Goal: Task Accomplishment & Management: Manage account settings

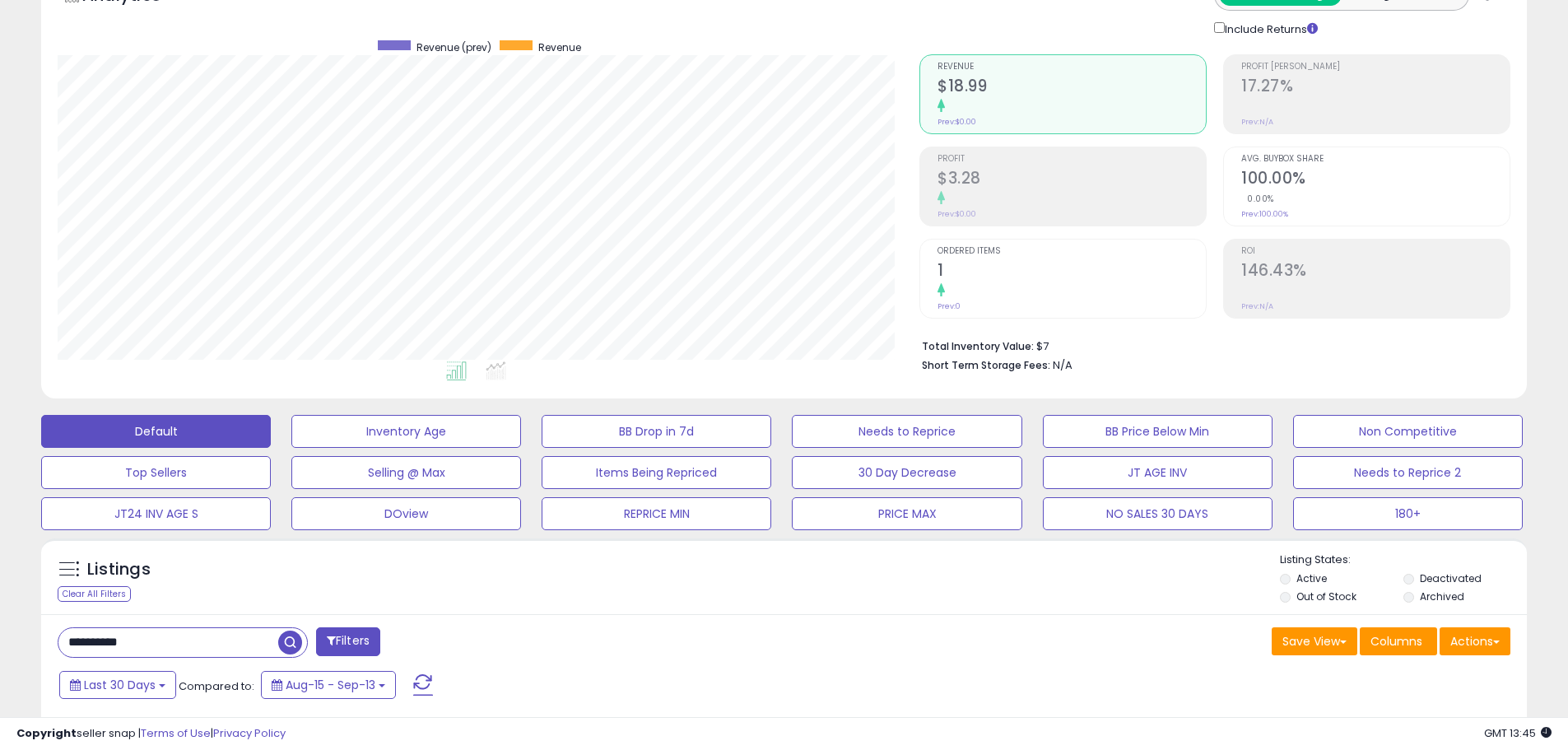
scroll to position [330, 0]
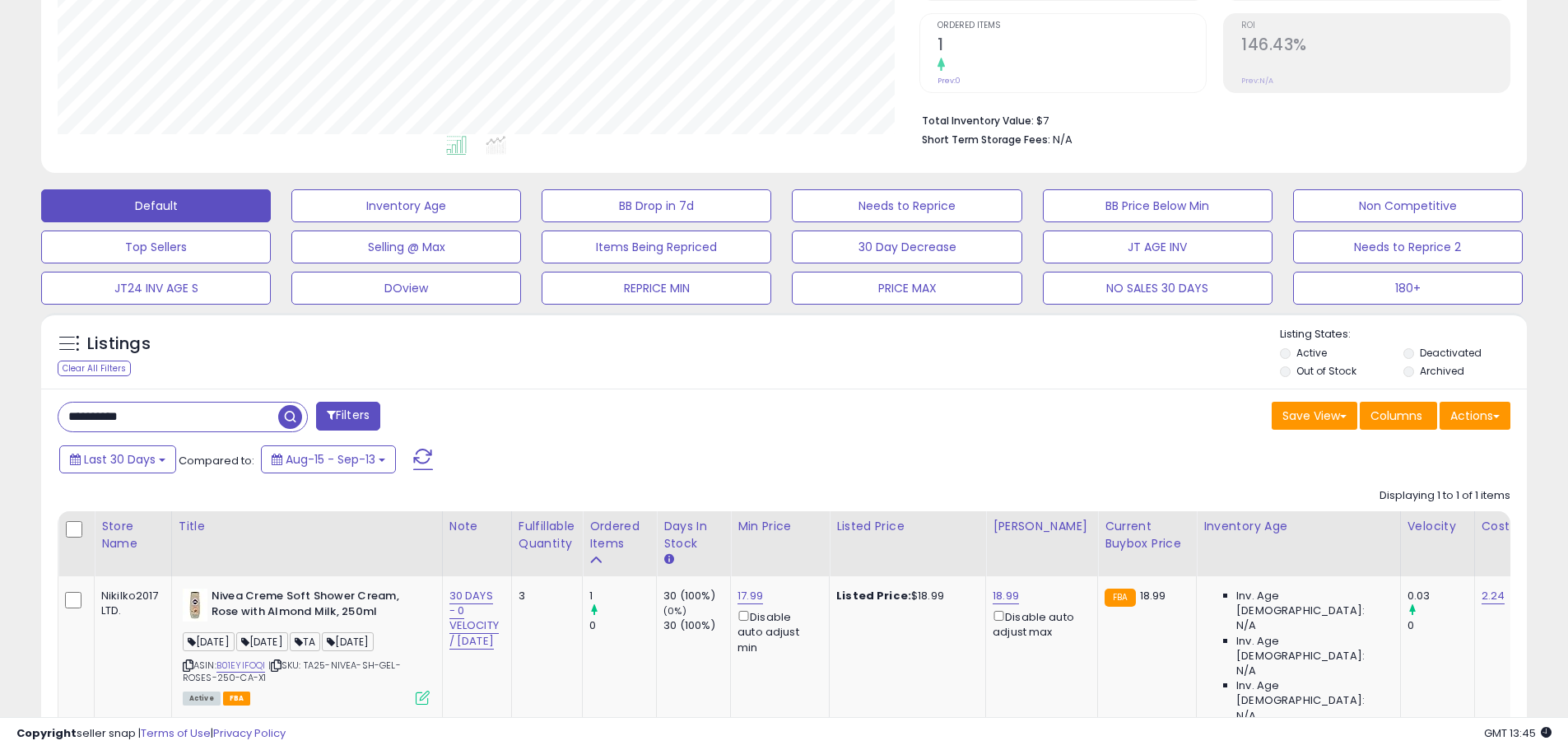
click at [113, 417] on input "**********" at bounding box center [168, 416] width 219 height 29
click at [113, 417] on input "**********" at bounding box center [239, 416] width 362 height 29
paste input "text"
type input "**********"
click at [434, 411] on span "button" at bounding box center [432, 416] width 24 height 24
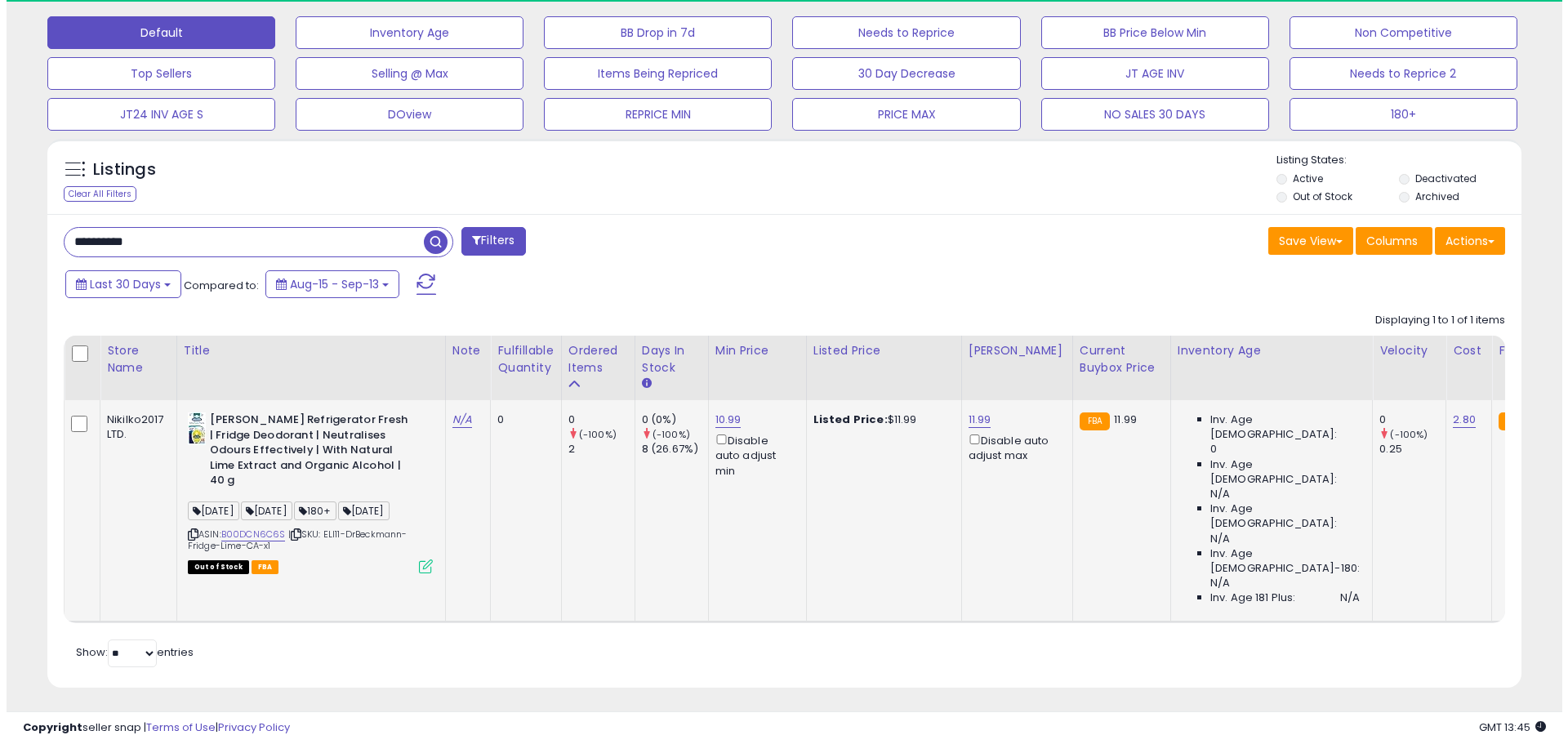
scroll to position [334, 855]
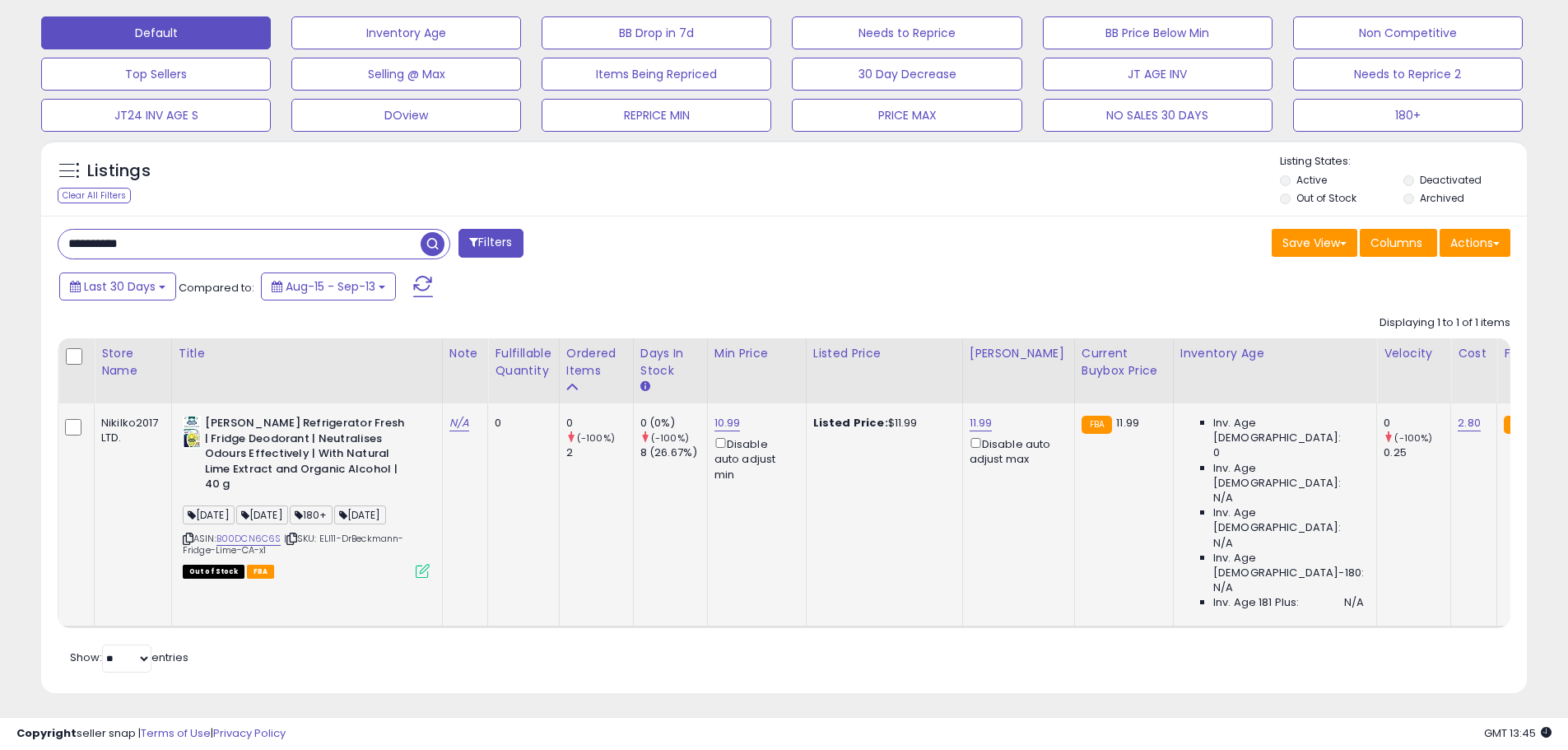
click at [419, 577] on icon at bounding box center [422, 571] width 14 height 14
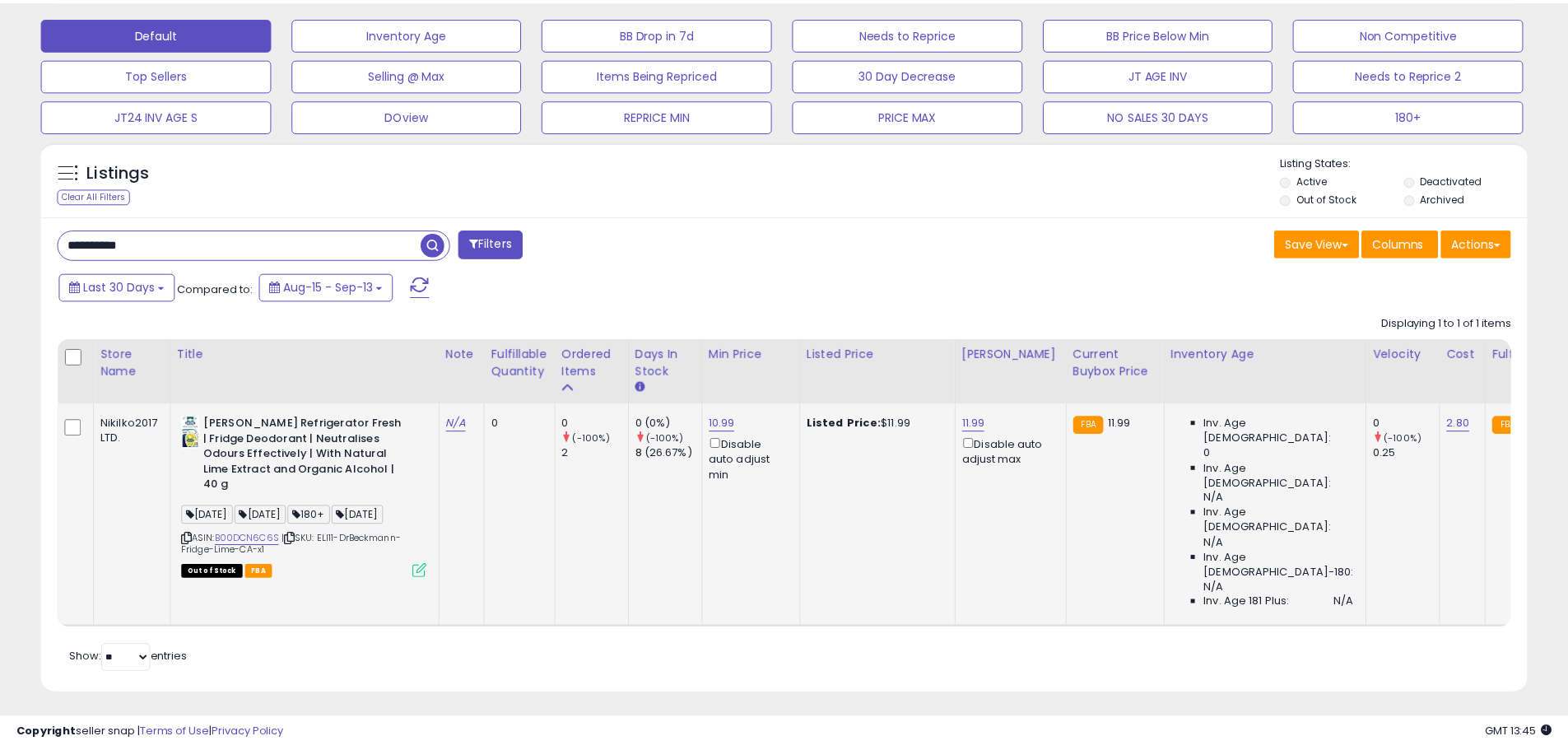
scroll to position [337, 870]
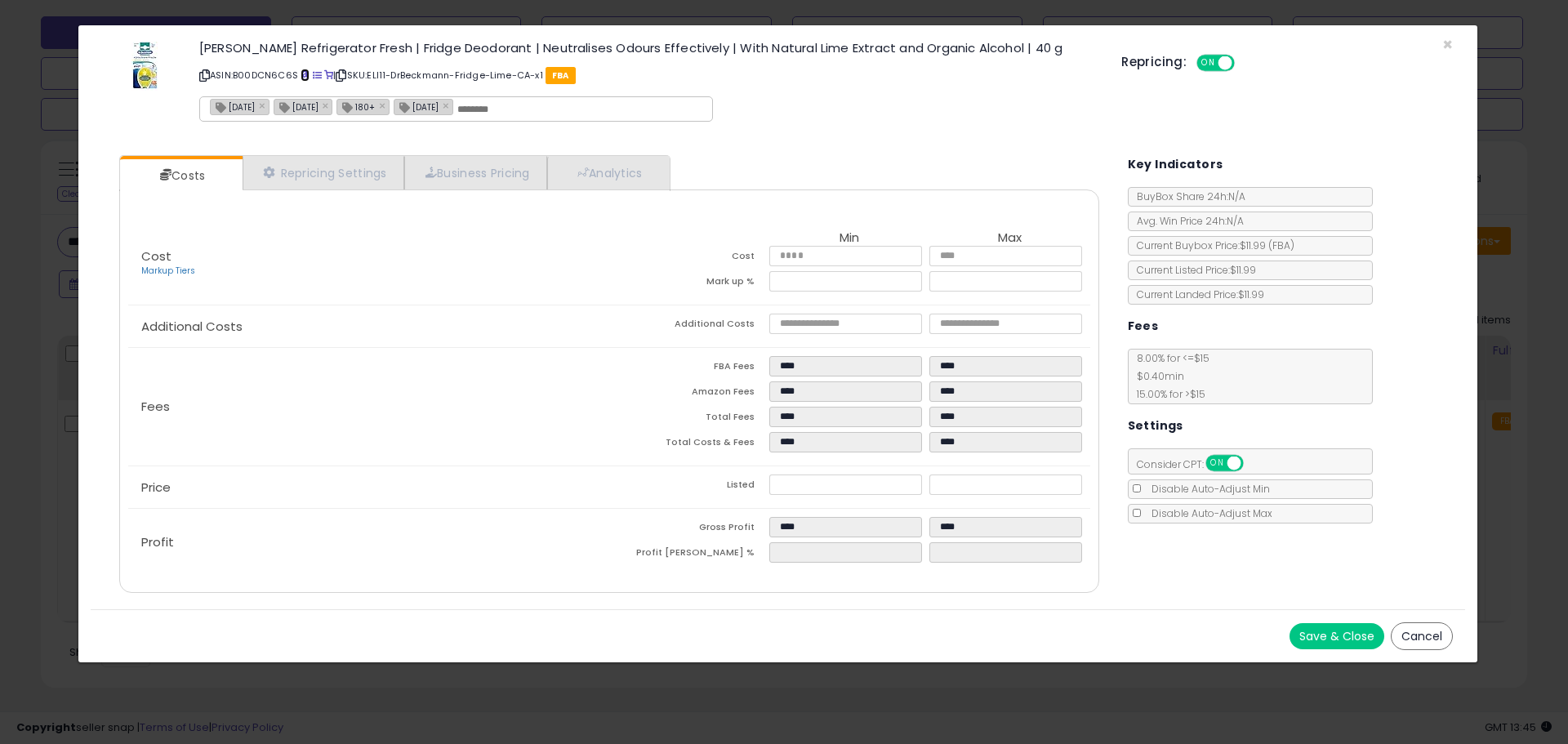
click at [305, 77] on span at bounding box center [305, 75] width 9 height 9
click at [1445, 42] on span "×" at bounding box center [1447, 44] width 11 height 24
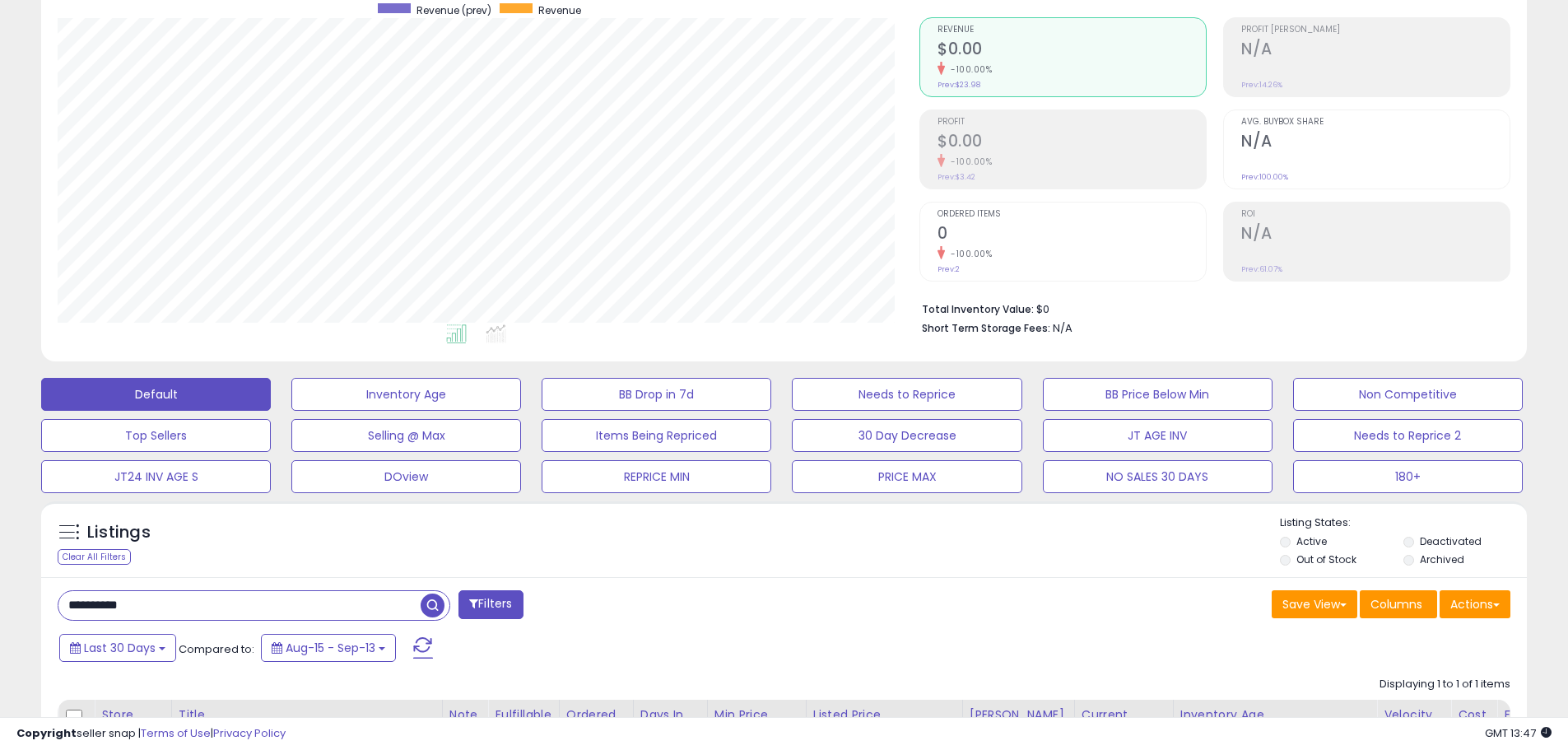
scroll to position [0, 0]
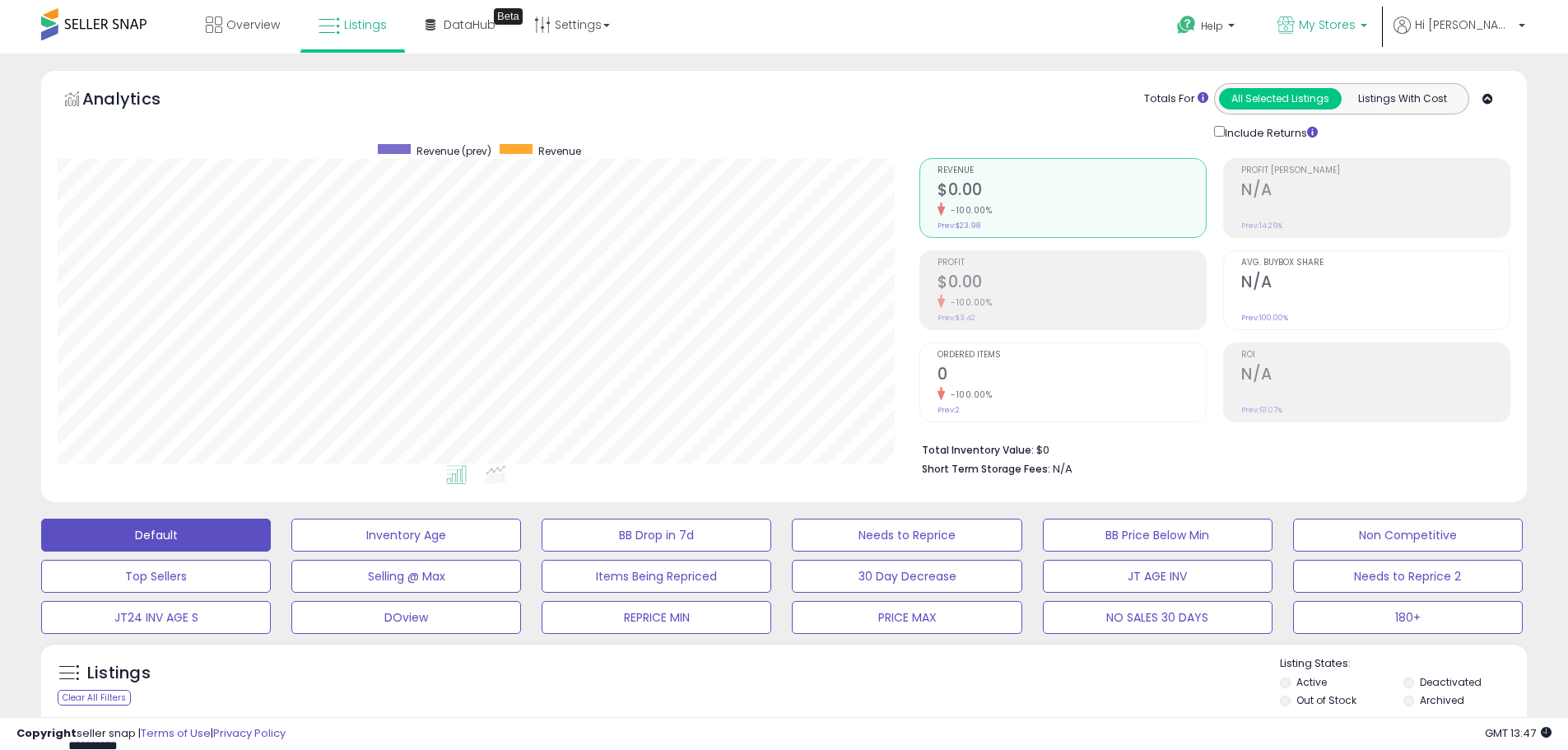
click at [1379, 6] on link "My Stores" at bounding box center [1322, 27] width 114 height 53
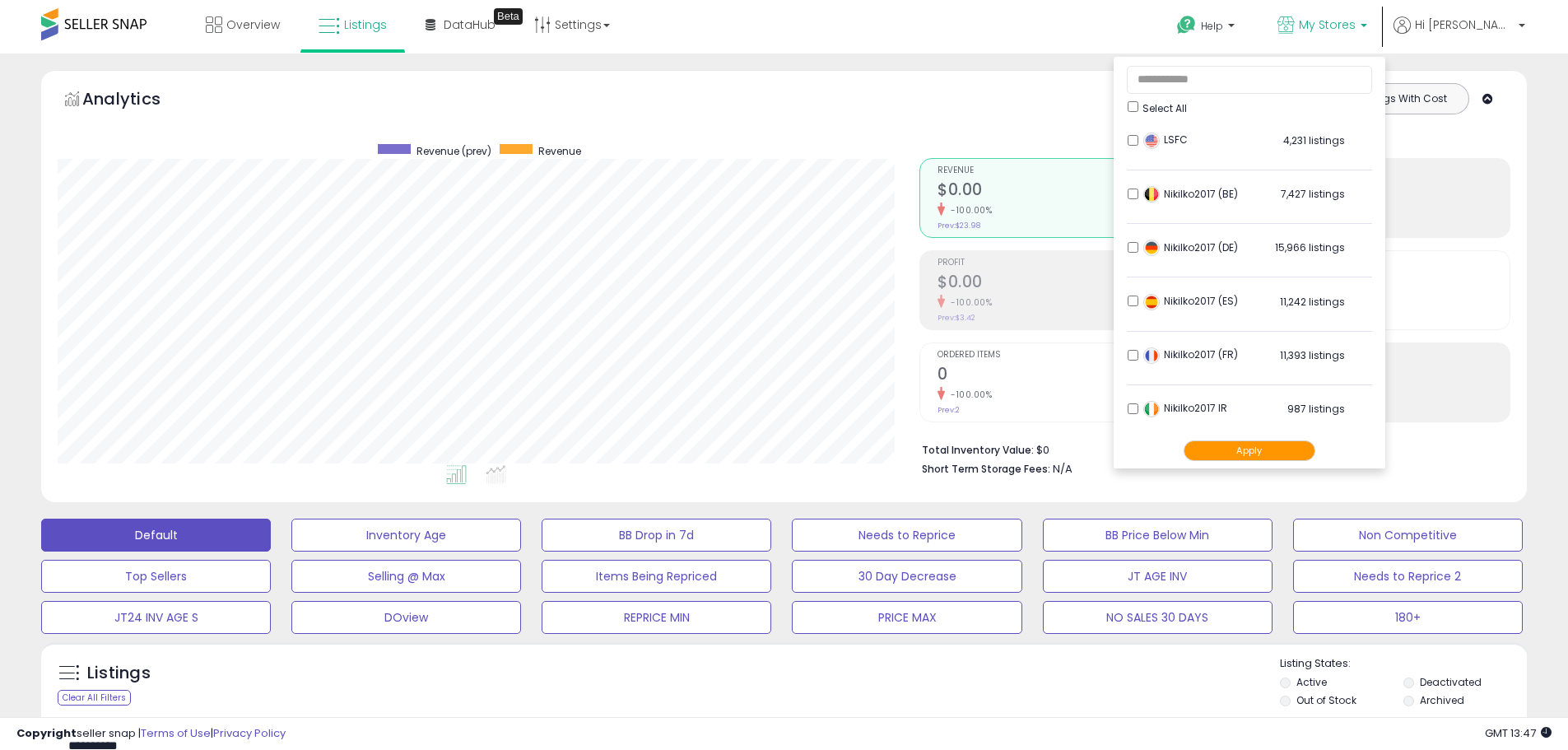
click at [1315, 458] on button "Apply" at bounding box center [1249, 451] width 132 height 21
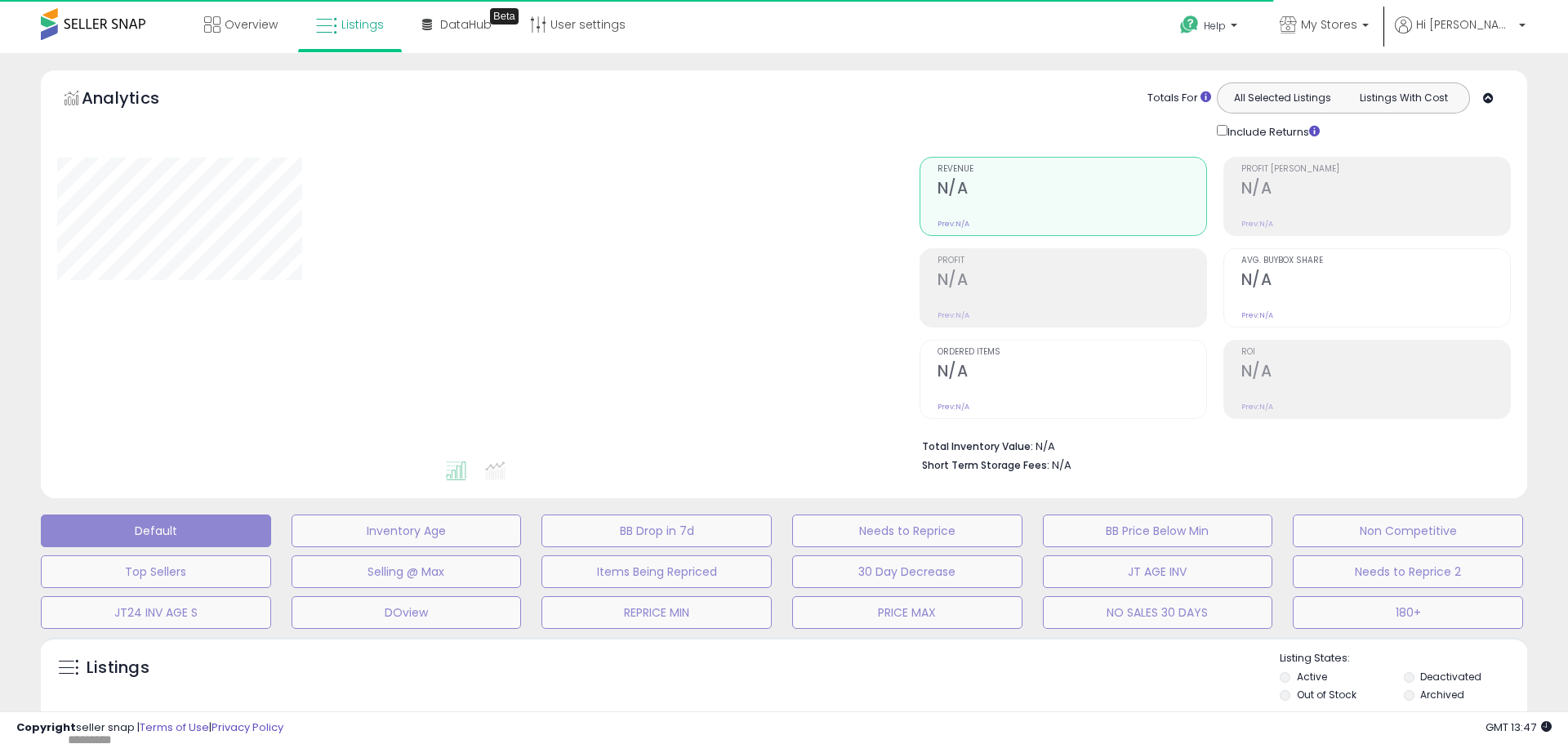
type input "**********"
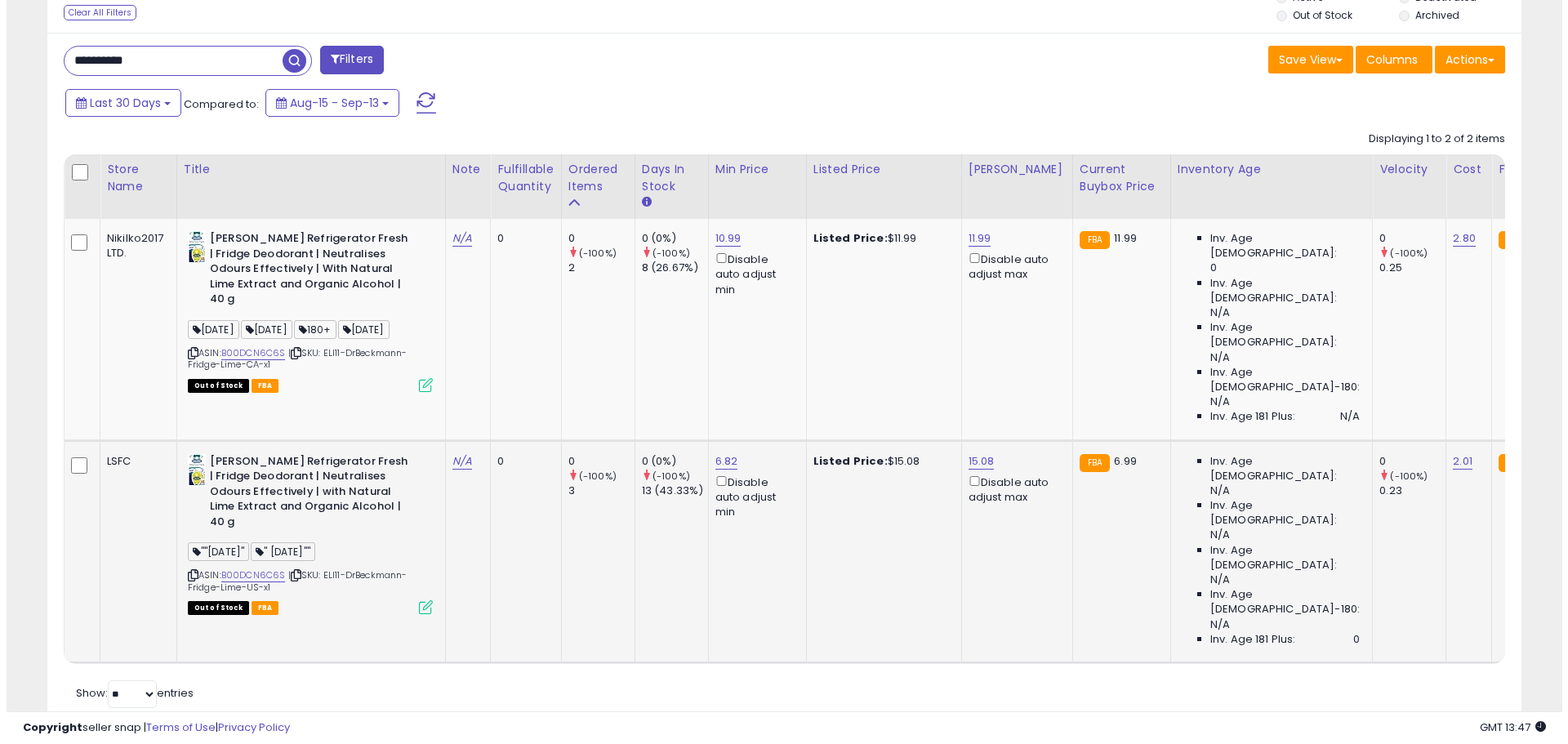
scroll to position [682, 0]
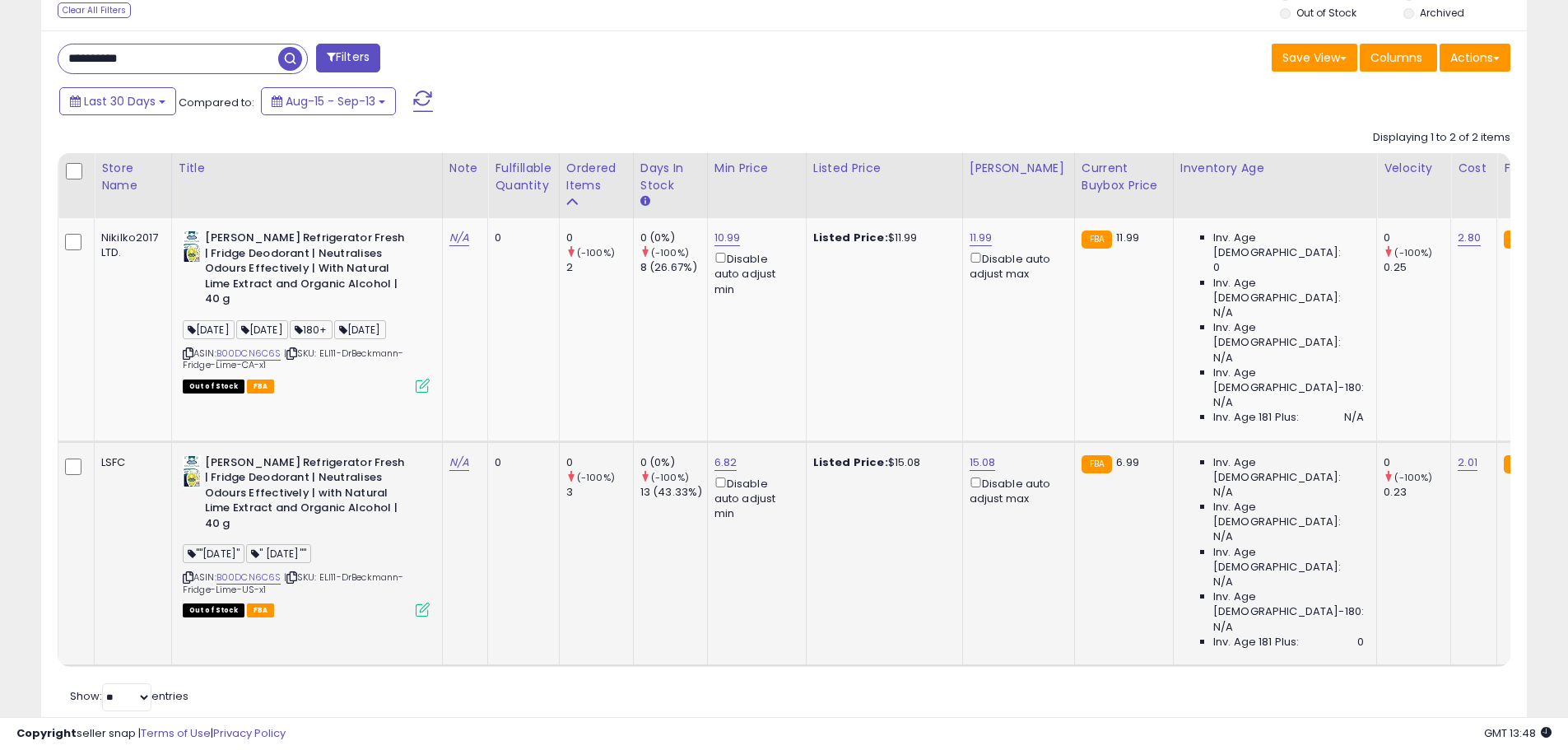
click at [420, 602] on icon at bounding box center [422, 609] width 14 height 14
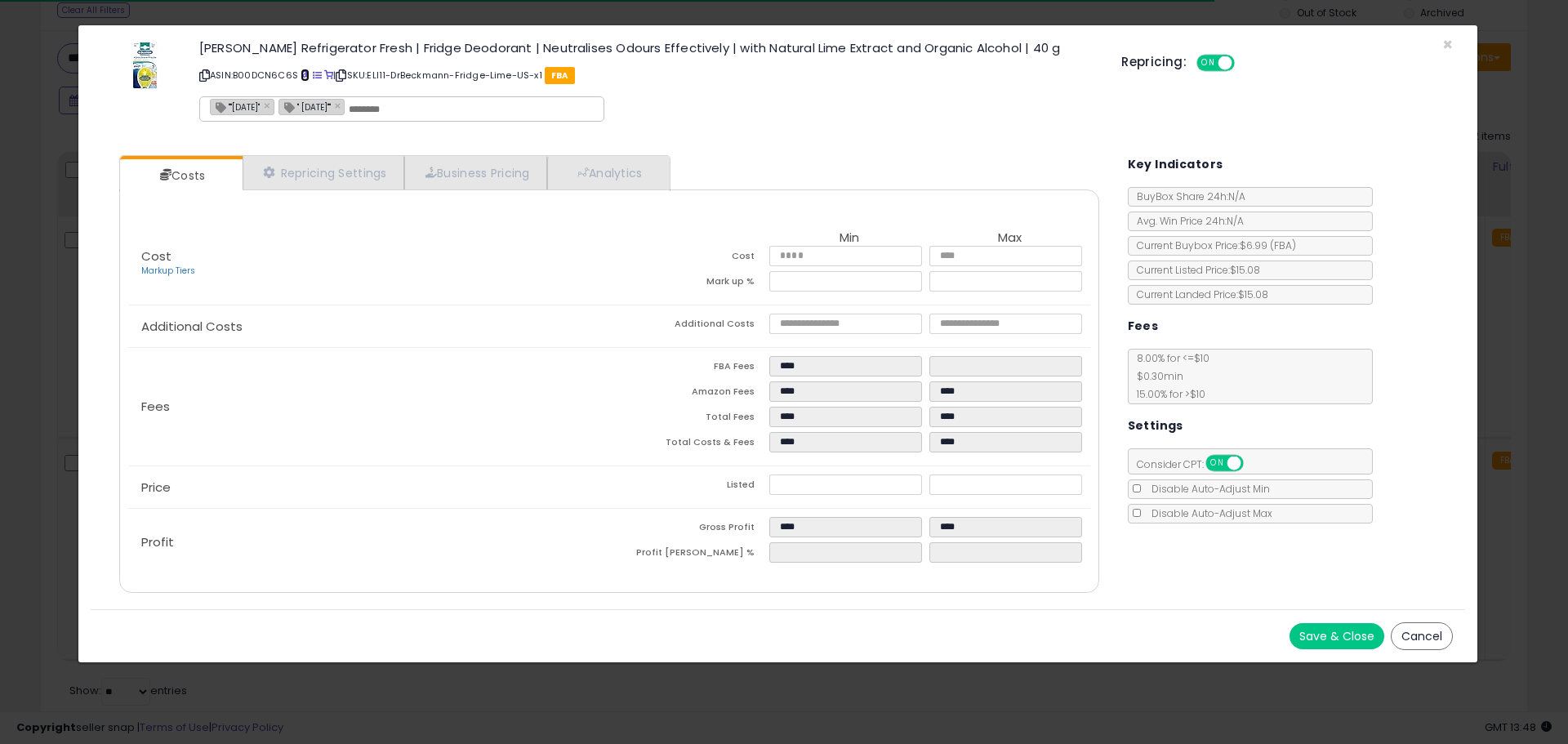
click at [309, 74] on span at bounding box center [305, 75] width 9 height 9
click at [1442, 36] on span "×" at bounding box center [1447, 44] width 11 height 24
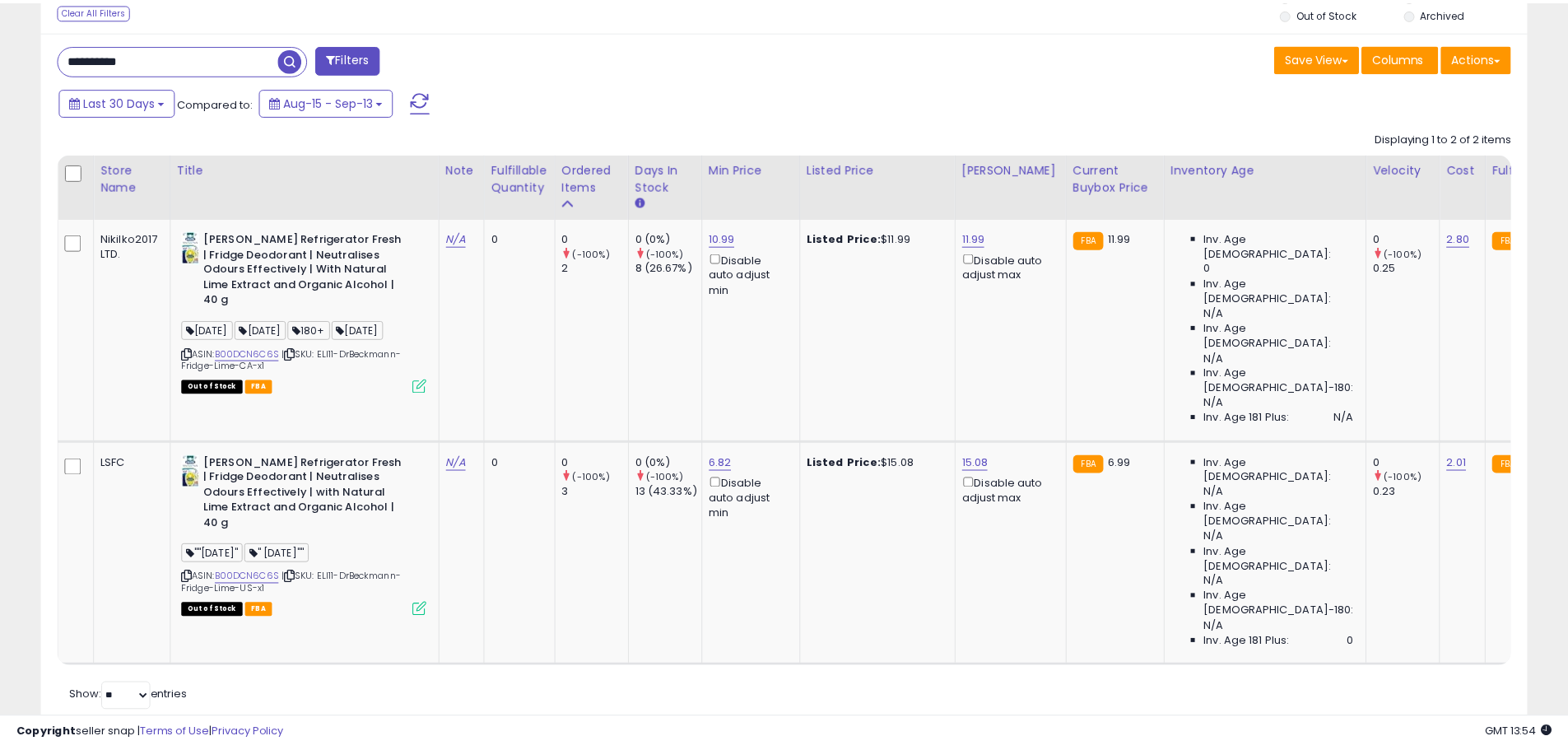
scroll to position [822517, 822216]
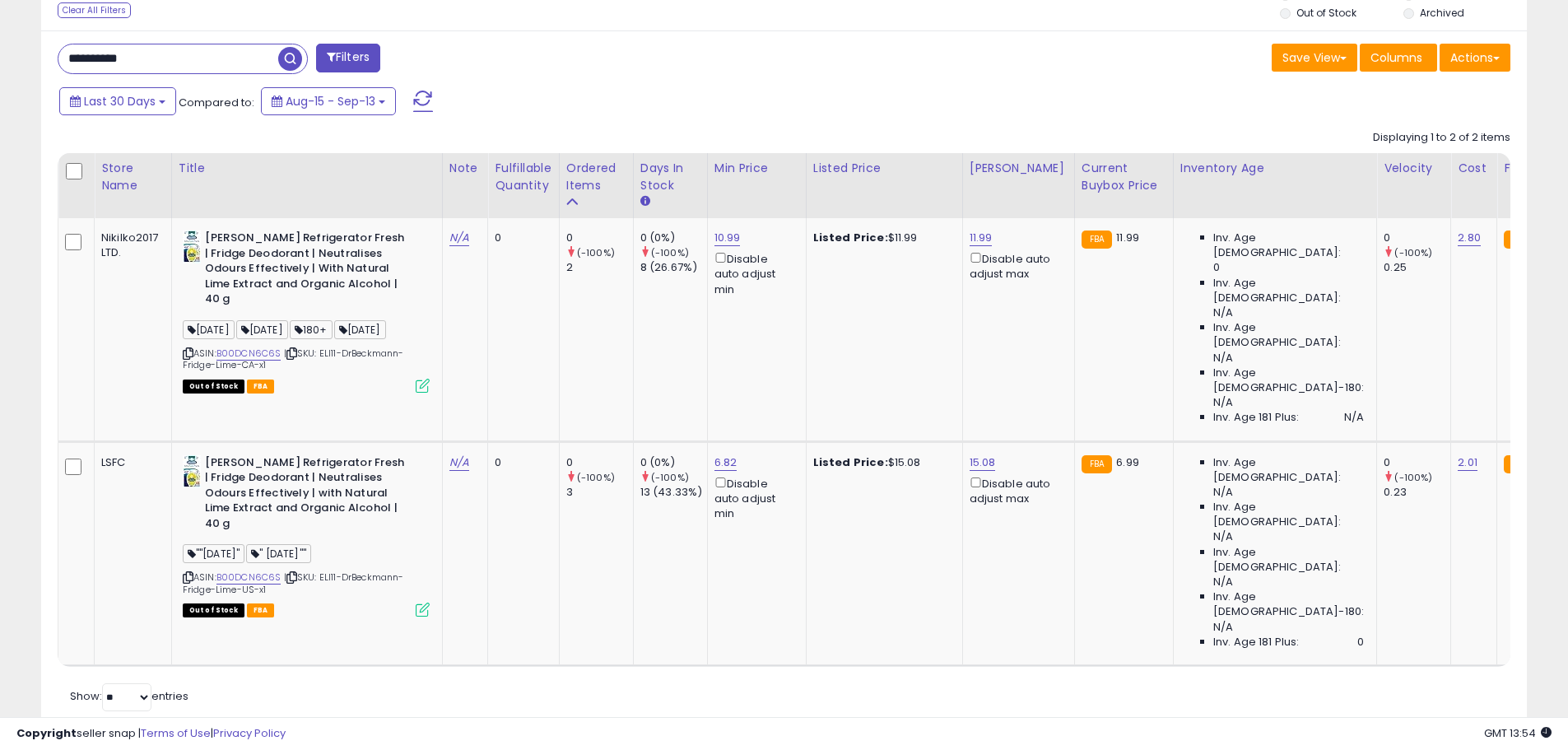
drag, startPoint x: 173, startPoint y: 58, endPoint x: 0, endPoint y: 81, distance: 174.5
click at [0, 81] on div "**********" at bounding box center [784, 80] width 1568 height 1427
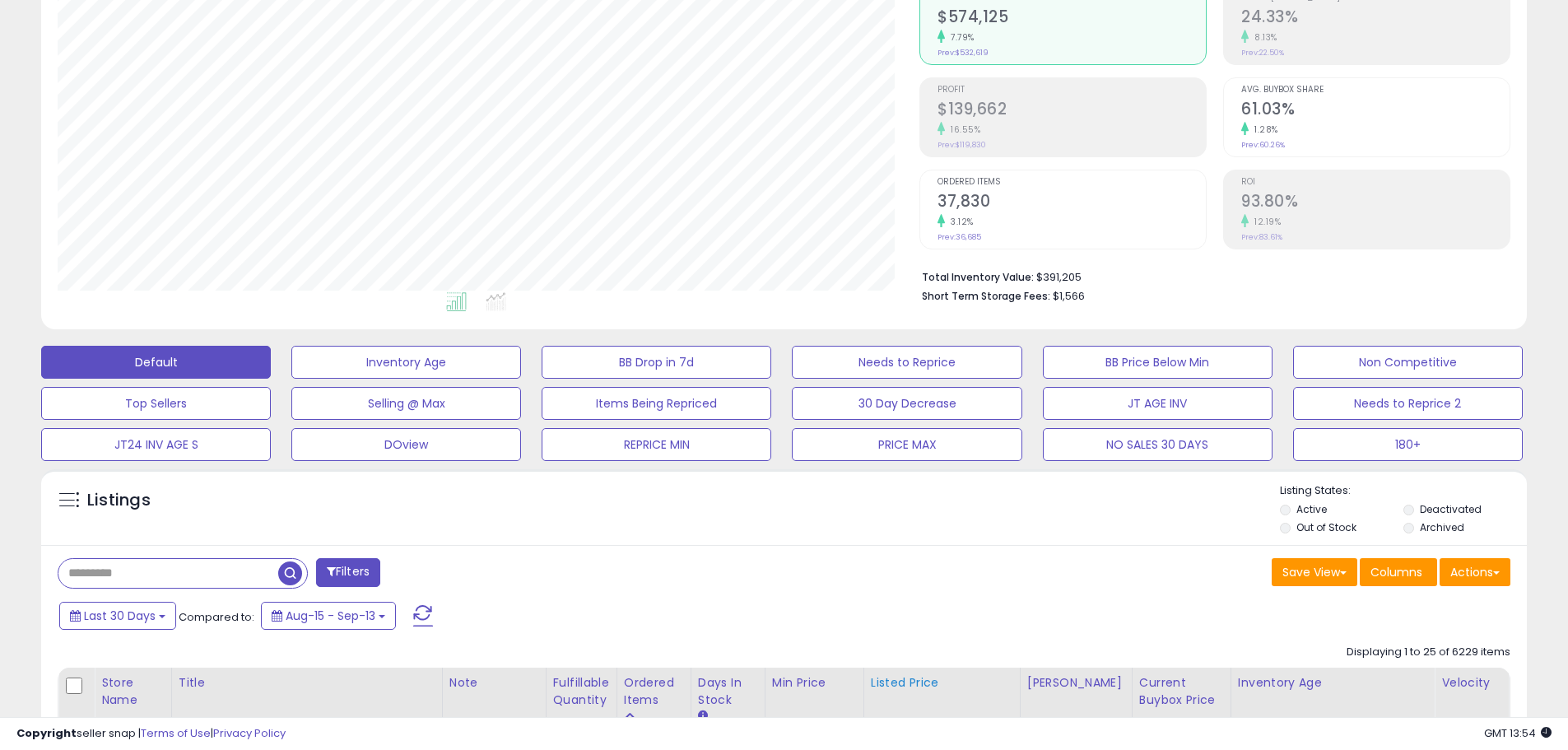
scroll to position [0, 0]
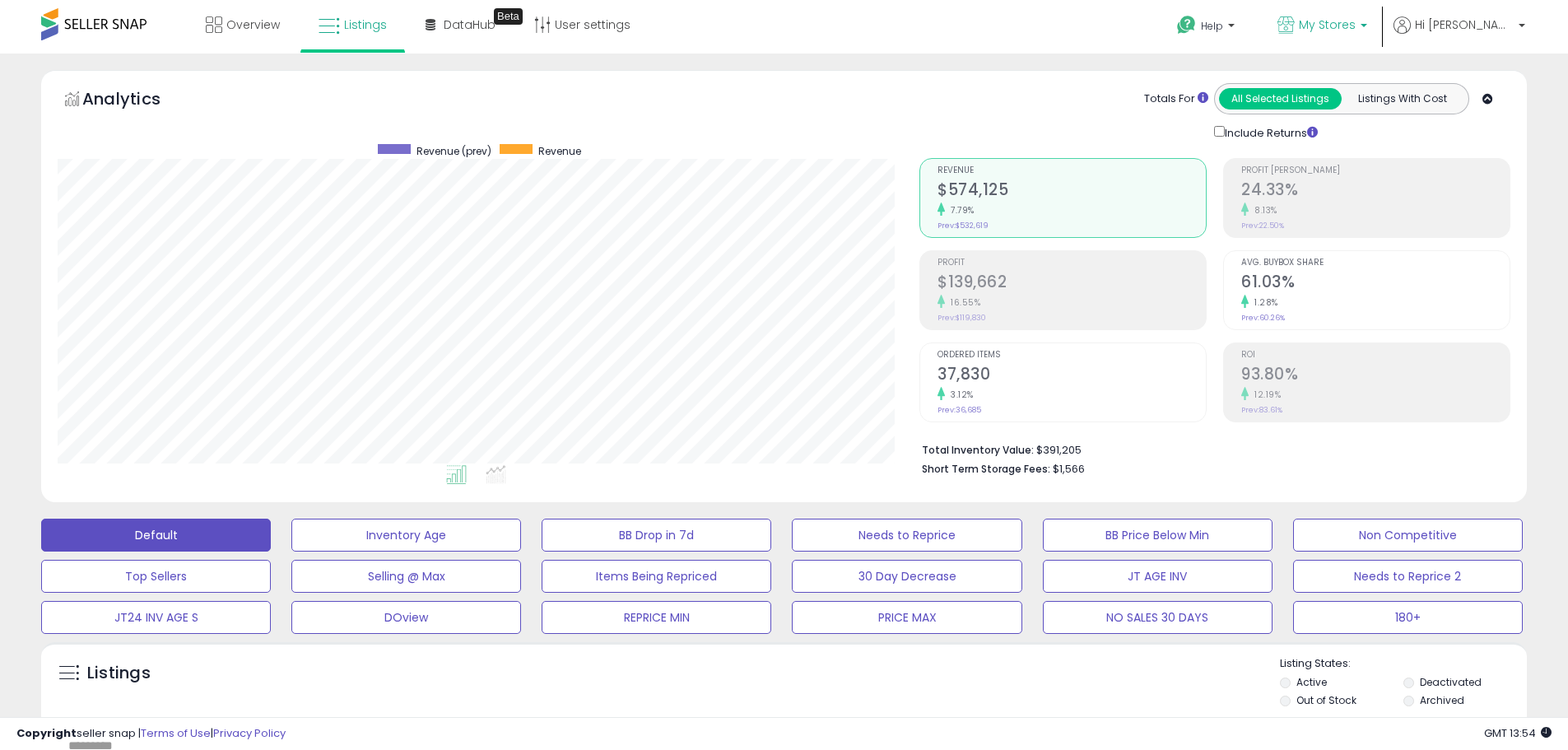
click at [1373, 13] on link "My Stores" at bounding box center [1322, 27] width 114 height 53
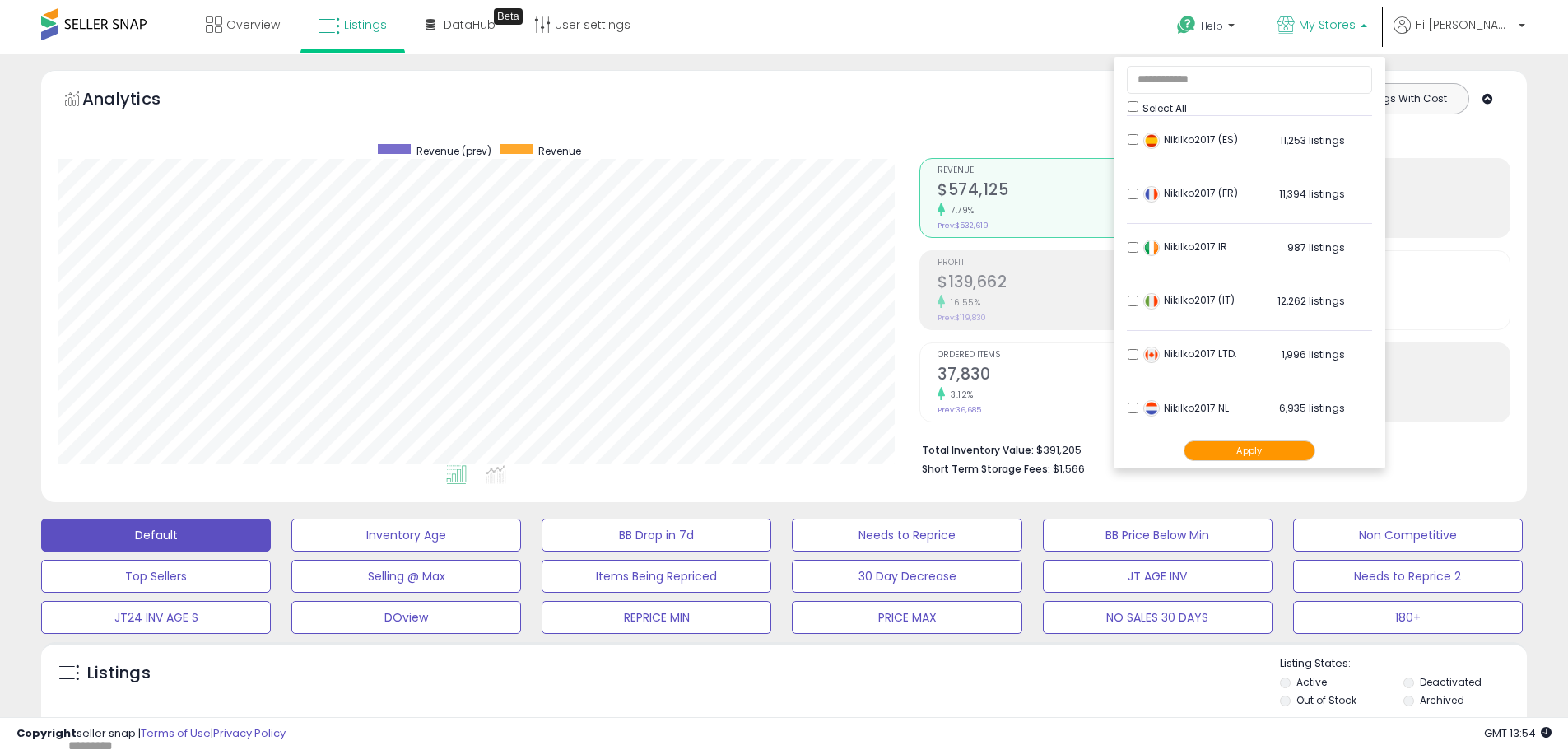
scroll to position [326, 0]
click at [1295, 451] on button "Apply" at bounding box center [1249, 451] width 132 height 21
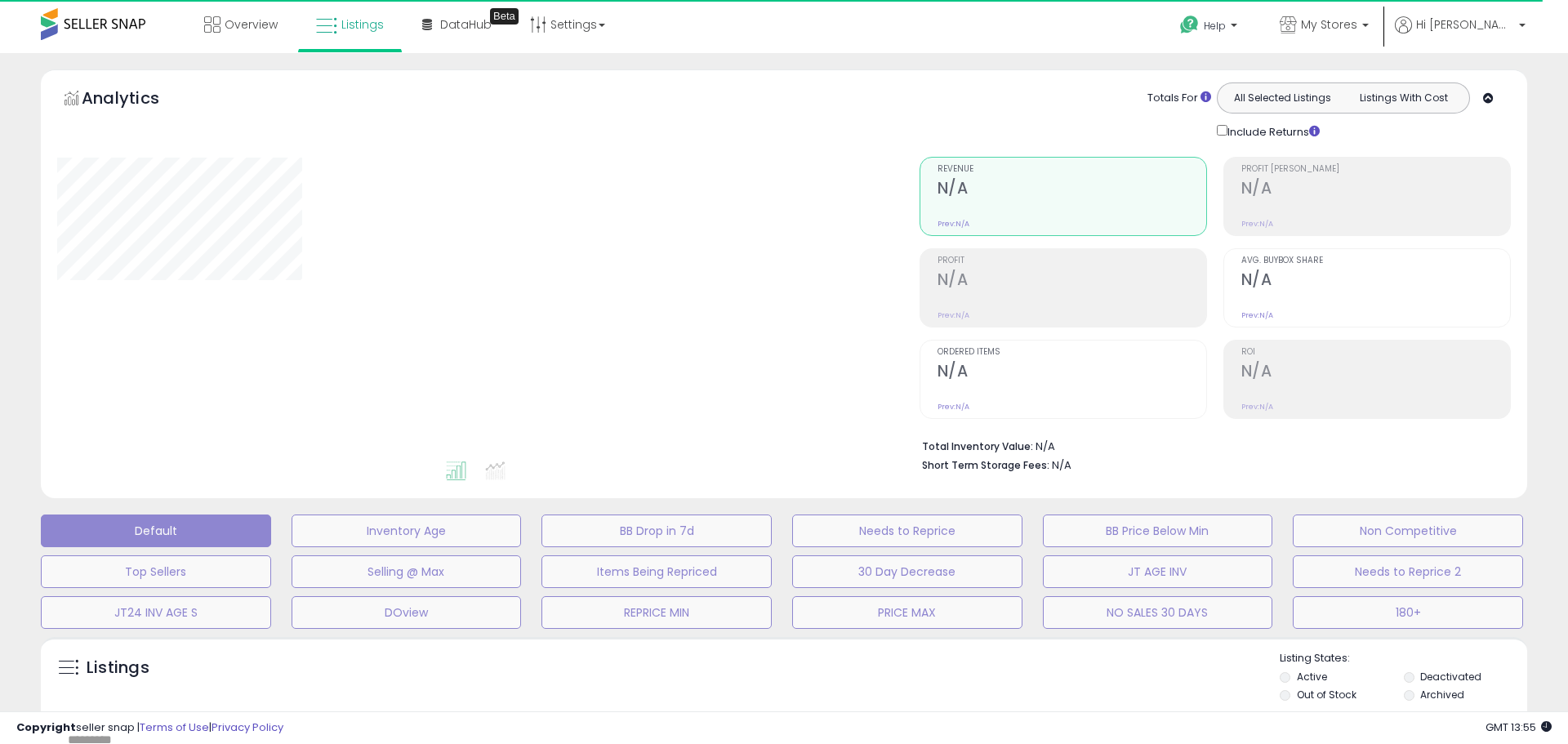
click at [1223, 123] on div "Include Returns" at bounding box center [1272, 131] width 135 height 19
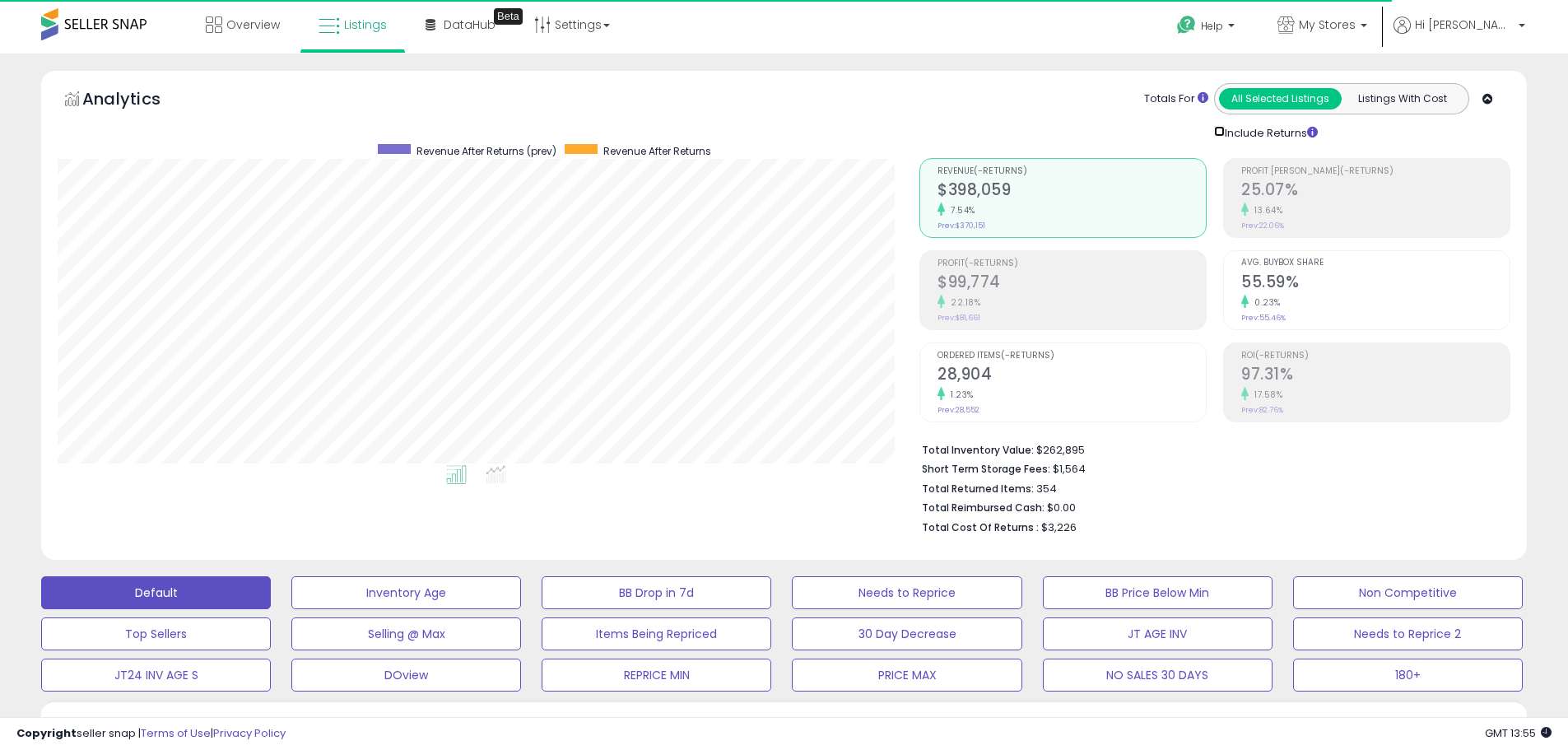
scroll to position [337, 862]
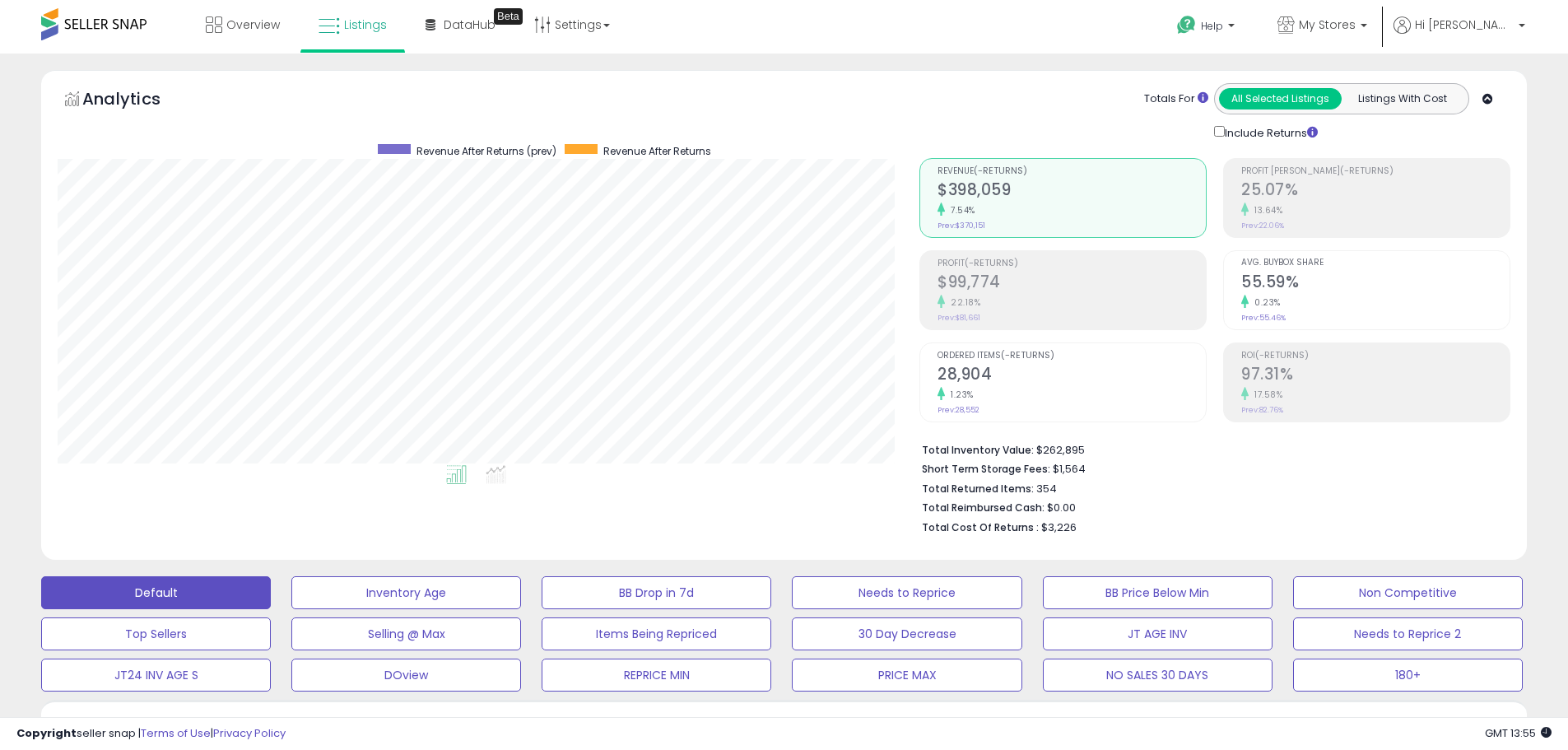
click at [1229, 130] on div "Include Returns" at bounding box center [1269, 132] width 136 height 19
click at [1379, 16] on link "My Stores" at bounding box center [1322, 27] width 114 height 53
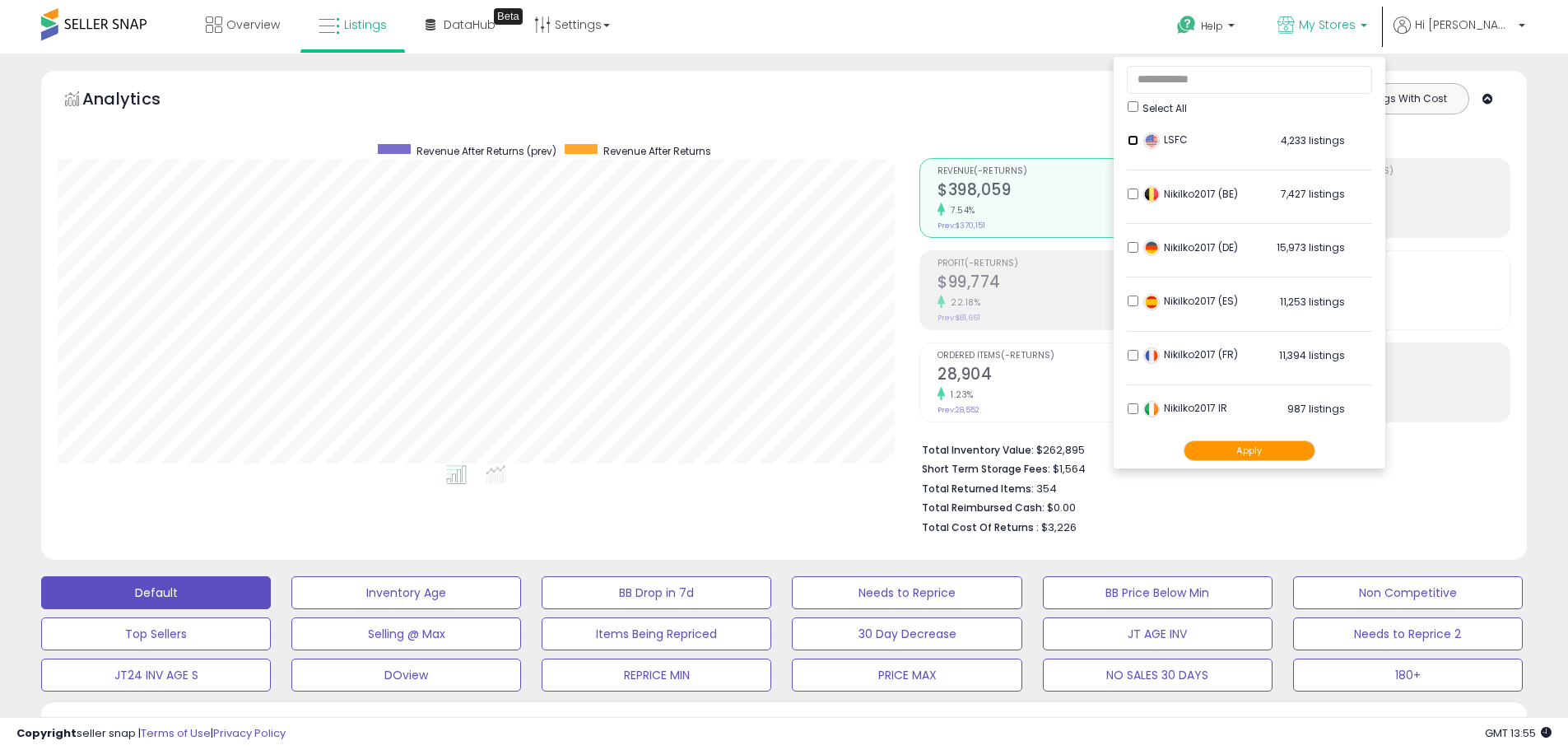
scroll to position [326, 0]
click at [1268, 449] on button "Apply" at bounding box center [1249, 451] width 132 height 21
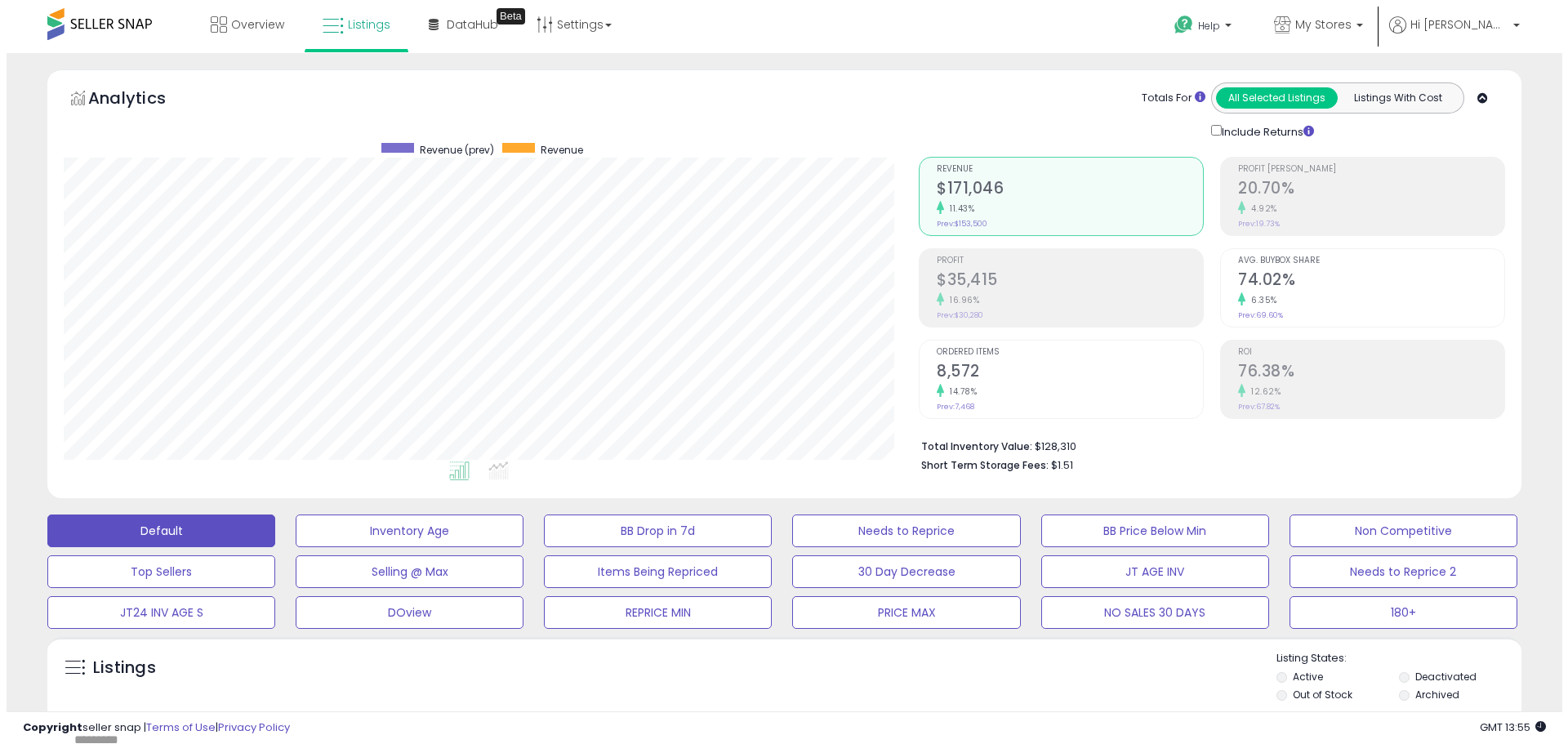
scroll to position [334, 855]
click at [1215, 132] on div "Include Returns" at bounding box center [1259, 131] width 135 height 19
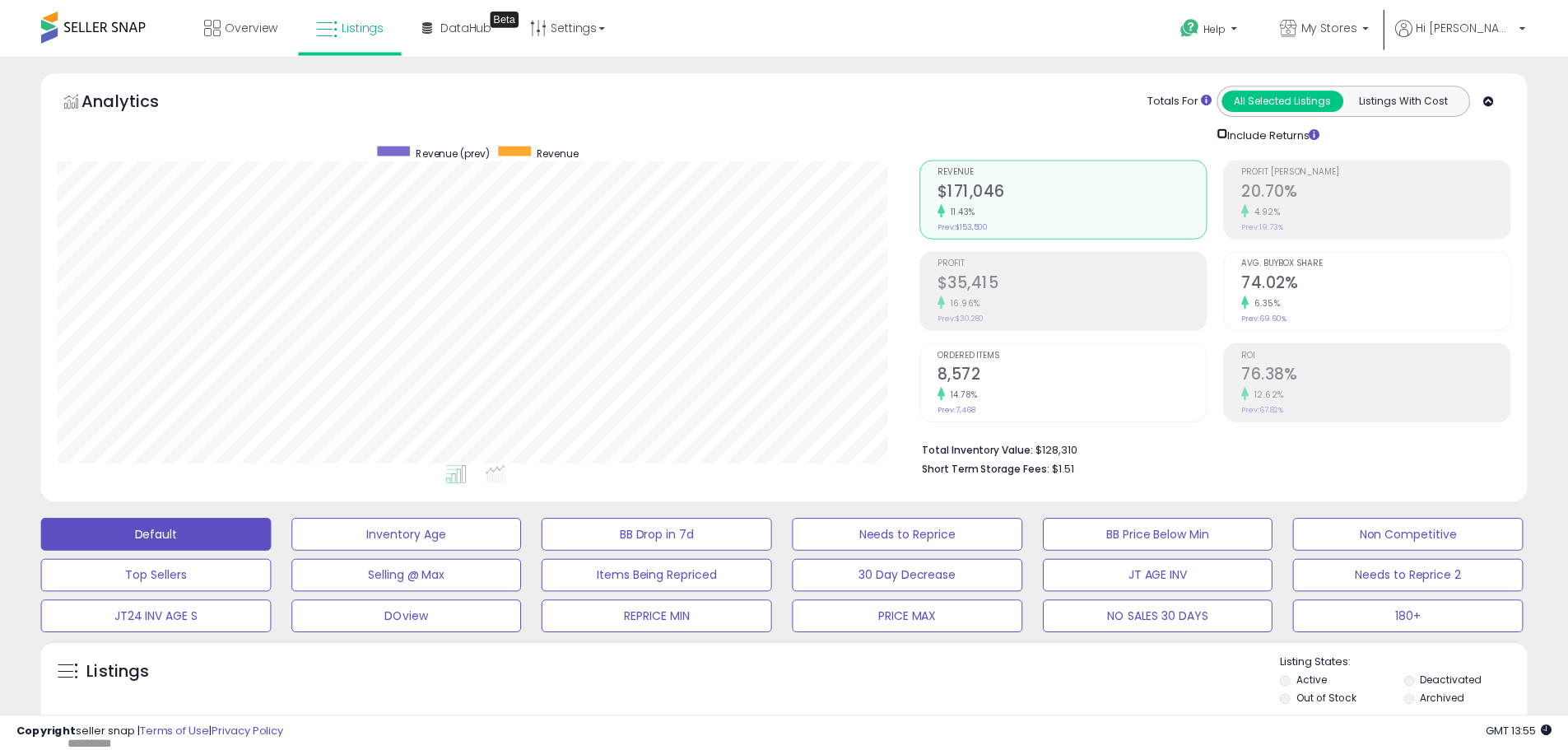
scroll to position [822517, 822216]
